Goal: Task Accomplishment & Management: Use online tool/utility

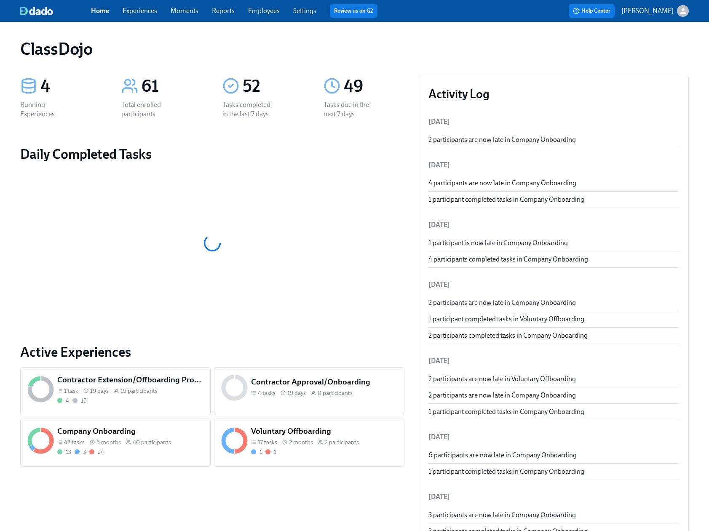
click at [275, 406] on div "Contractor Approval/Onboarding 4 tasks 19 days 0 participants" at bounding box center [309, 391] width 190 height 48
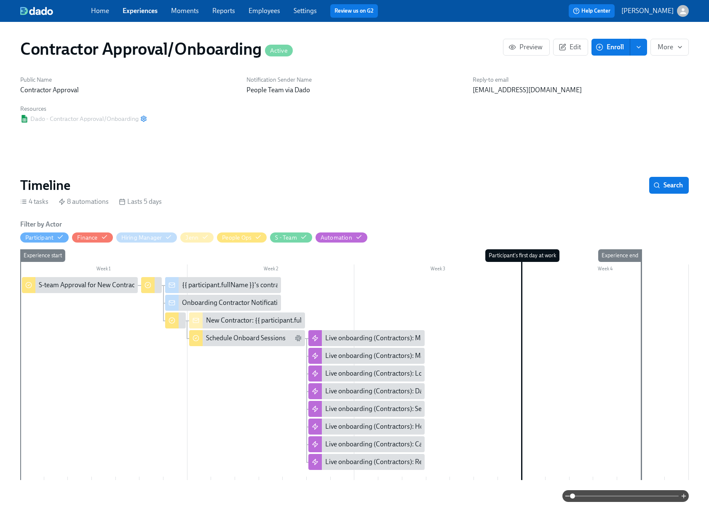
click at [214, 302] on div "Onboarding Contractor Notification" at bounding box center [233, 302] width 103 height 9
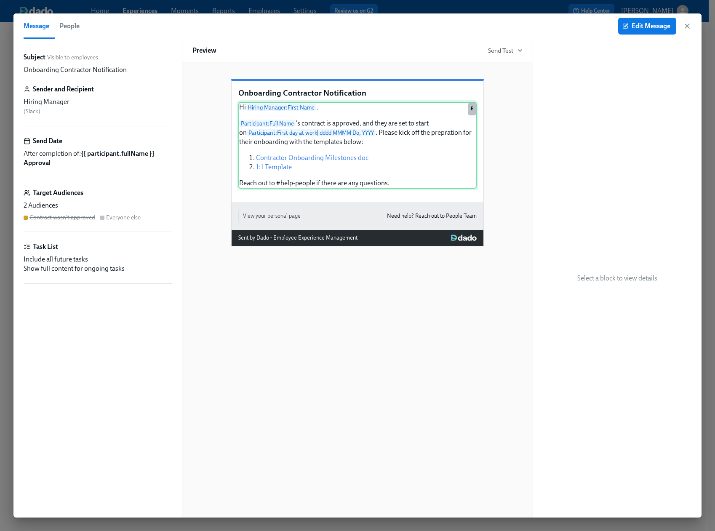
click at [281, 189] on div "Hi Hiring Manager : First Name , Participant : Full Name 's contract is approve…" at bounding box center [357, 145] width 238 height 87
click at [644, 22] on span "Edit Message" at bounding box center [647, 26] width 46 height 8
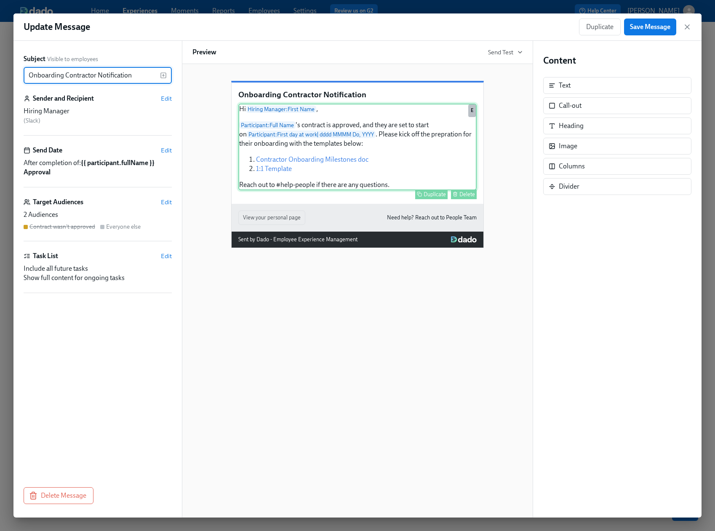
click at [329, 190] on div "Hi Hiring Manager : First Name , Participant : Full Name 's contract is approve…" at bounding box center [357, 147] width 238 height 87
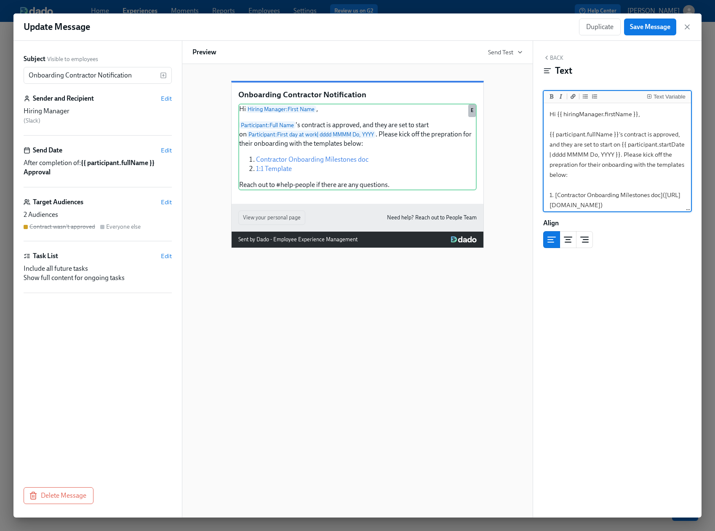
scroll to position [70, 0]
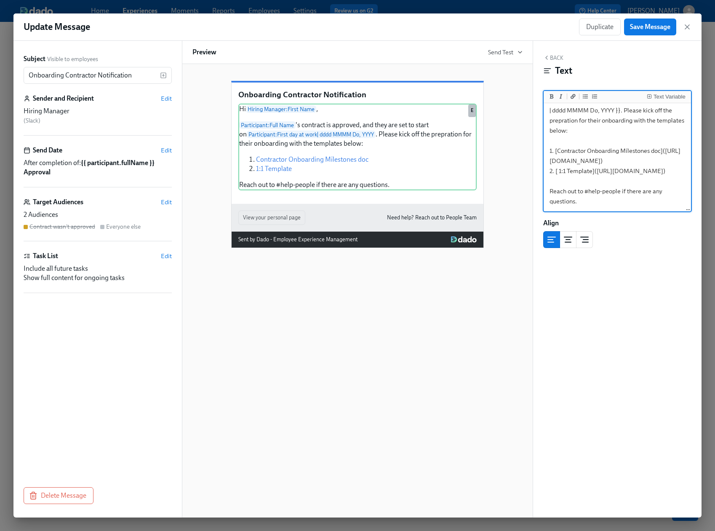
drag, startPoint x: 592, startPoint y: 198, endPoint x: 552, endPoint y: 180, distance: 44.5
click at [552, 180] on textarea "Hi {{ hiringManager.firstName }}, {{ participant.fullName }}'s contract is appr…" at bounding box center [618, 136] width 144 height 150
